Goal: Register for event/course

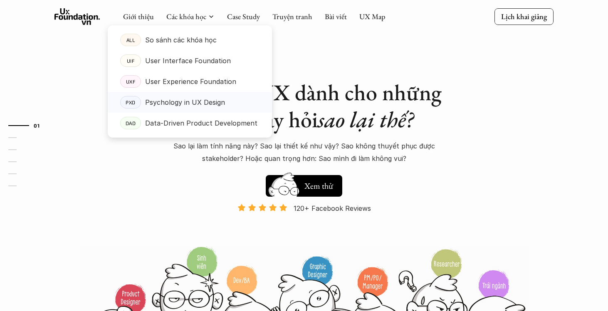
click at [192, 102] on p "Psychology in UX Design" at bounding box center [185, 102] width 80 height 12
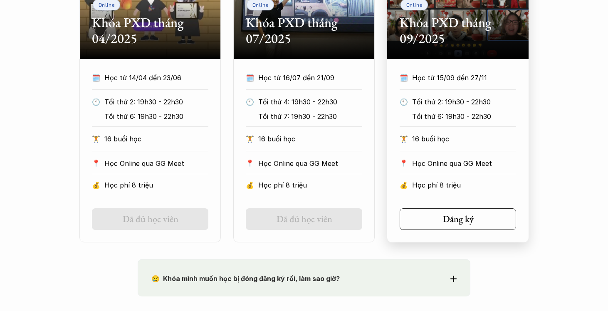
scroll to position [482, 0]
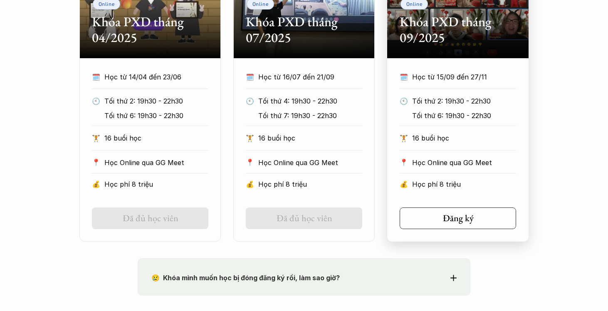
click at [441, 87] on div "🗓️ Học từ 15/09 đến 27/11" at bounding box center [458, 80] width 116 height 18
click at [453, 219] on h5 "Đăng ký" at bounding box center [455, 218] width 31 height 11
click at [434, 109] on p "Tối thứ 6: 19h30 - 22h30" at bounding box center [470, 115] width 116 height 12
click at [443, 224] on link "Đăng ký" at bounding box center [458, 218] width 116 height 22
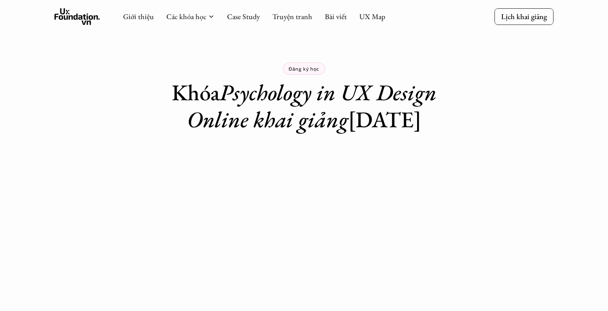
click at [76, 16] on use at bounding box center [78, 16] width 46 height 17
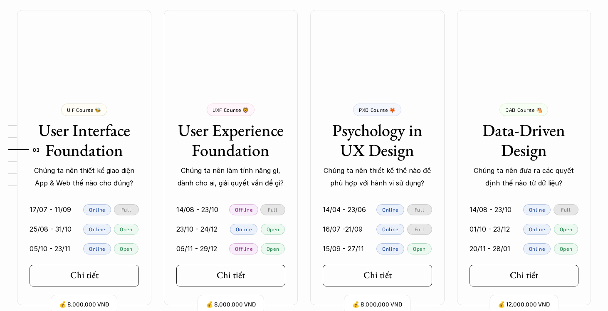
scroll to position [889, 0]
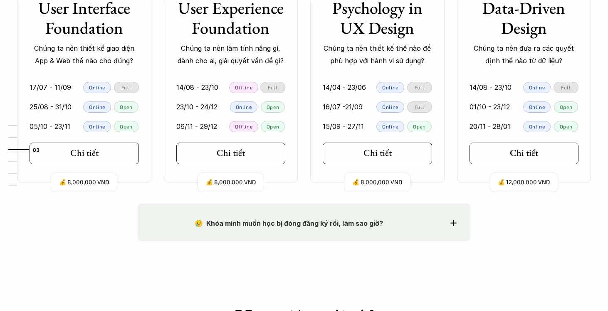
click at [448, 220] on div "😢 Khóa mình muốn học bị đóng đăng ký rồi, làm sao giờ?" at bounding box center [303, 223] width 305 height 12
